Goal: Find specific page/section: Find specific page/section

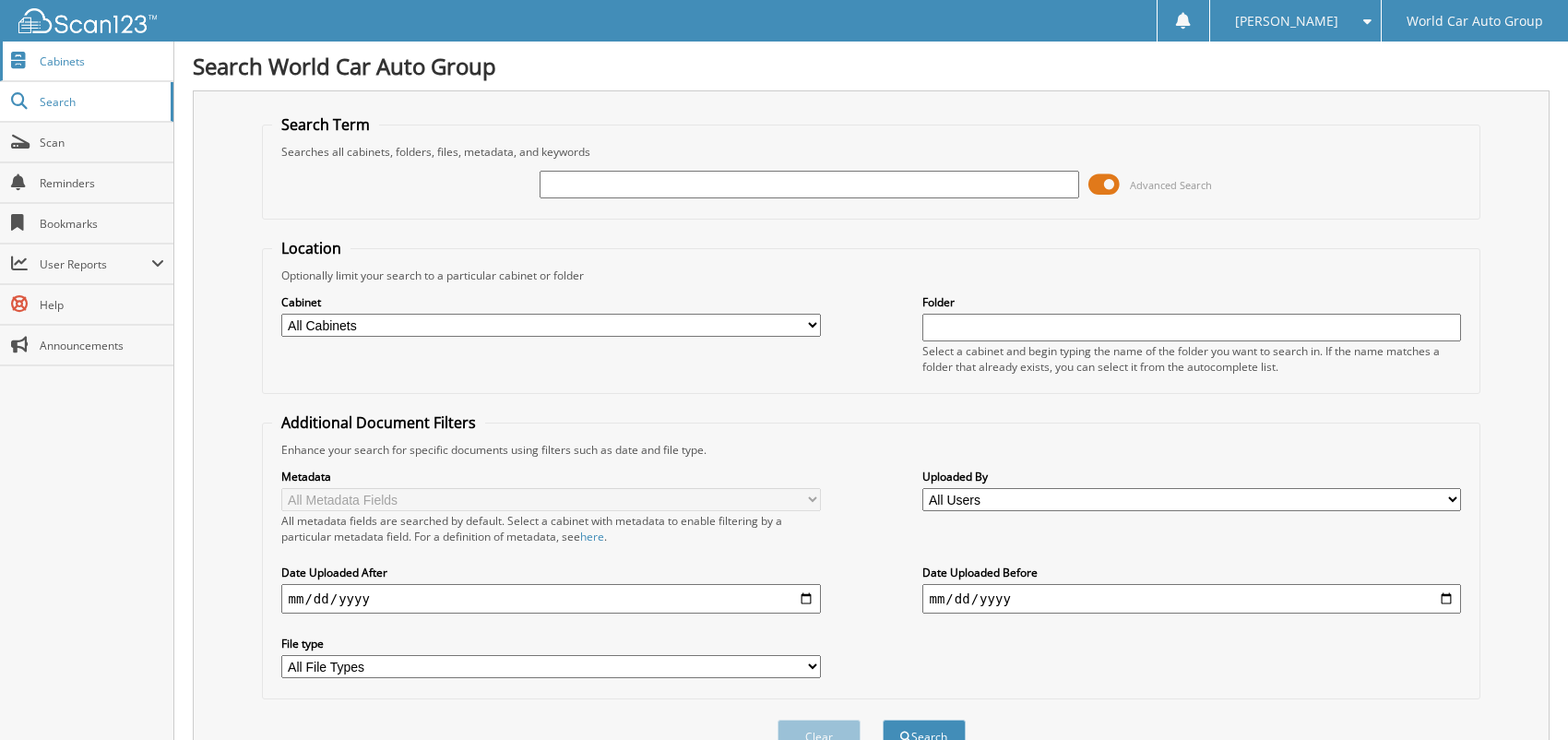
click at [83, 69] on link "Cabinets" at bounding box center [87, 61] width 174 height 40
type input "[PERSON_NAME]"
click at [883, 720] on button "Search" at bounding box center [924, 737] width 83 height 35
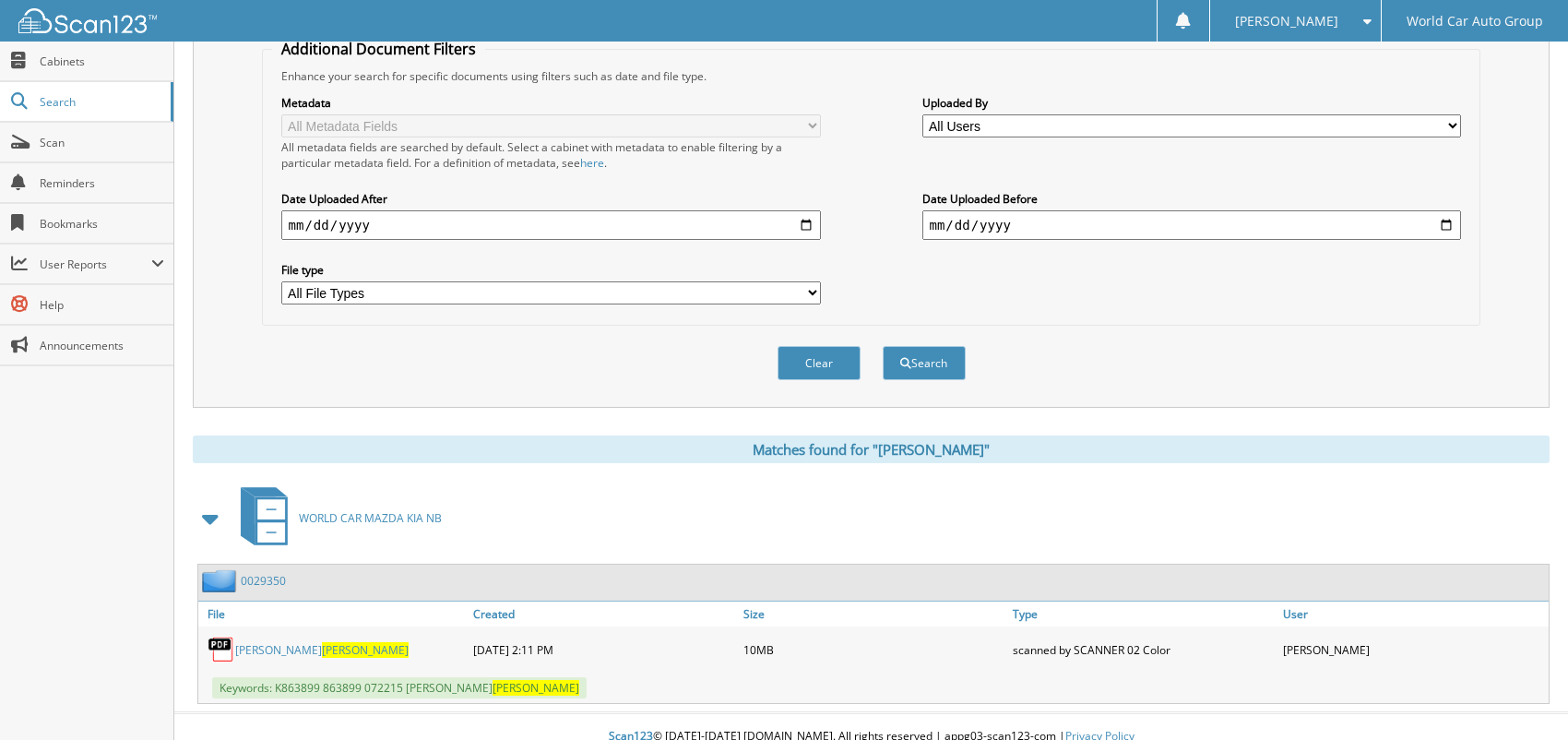
scroll to position [374, 0]
click at [306, 641] on link "[PERSON_NAME]" at bounding box center [322, 649] width 174 height 16
drag, startPoint x: 229, startPoint y: 623, endPoint x: 246, endPoint y: 626, distance: 17.3
click at [231, 635] on img at bounding box center [221, 649] width 28 height 28
click at [262, 641] on link "[PERSON_NAME]" at bounding box center [322, 649] width 174 height 16
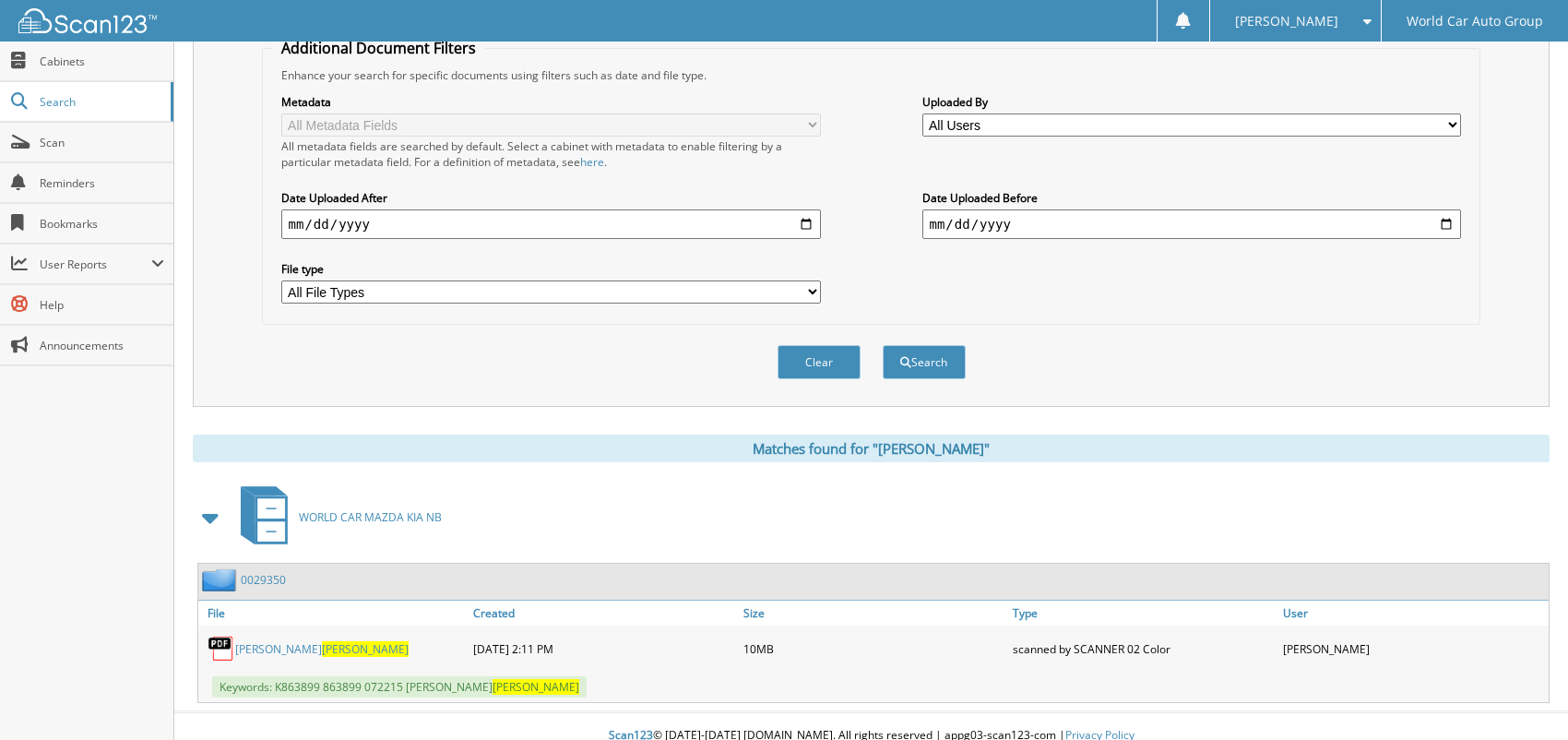
click at [279, 641] on link "DIANNA LOVELYNE CHERUBIN" at bounding box center [322, 649] width 174 height 16
